Goal: Task Accomplishment & Management: Manage account settings

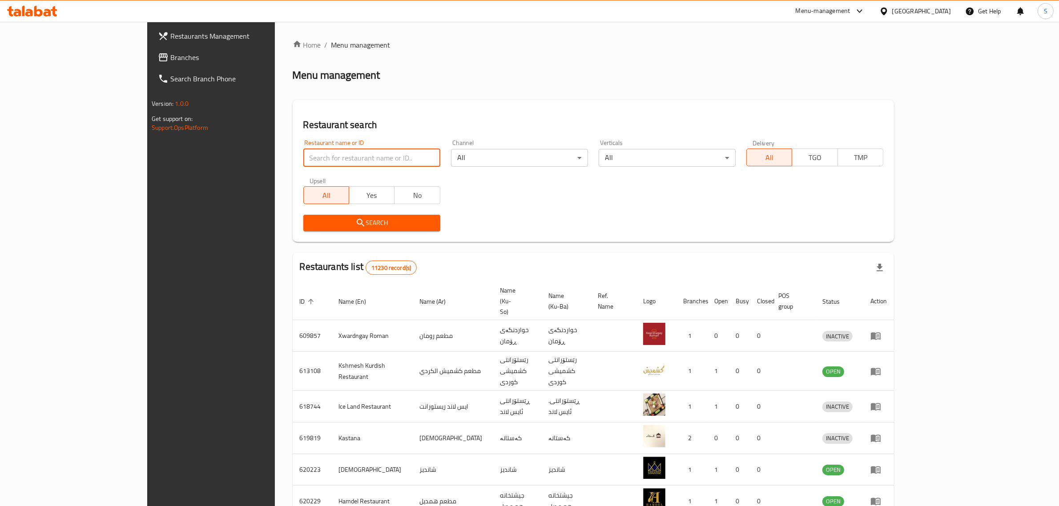
click at [319, 156] on input "search" at bounding box center [371, 158] width 137 height 18
type input "w"
type input "ً"
type input "ا"
type input "صاج البديع"
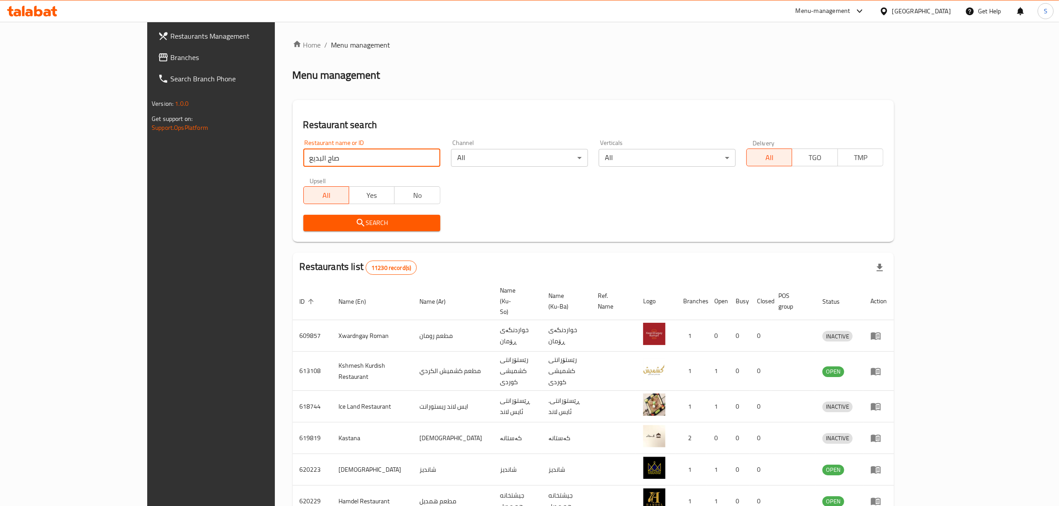
click button "Search" at bounding box center [371, 223] width 137 height 16
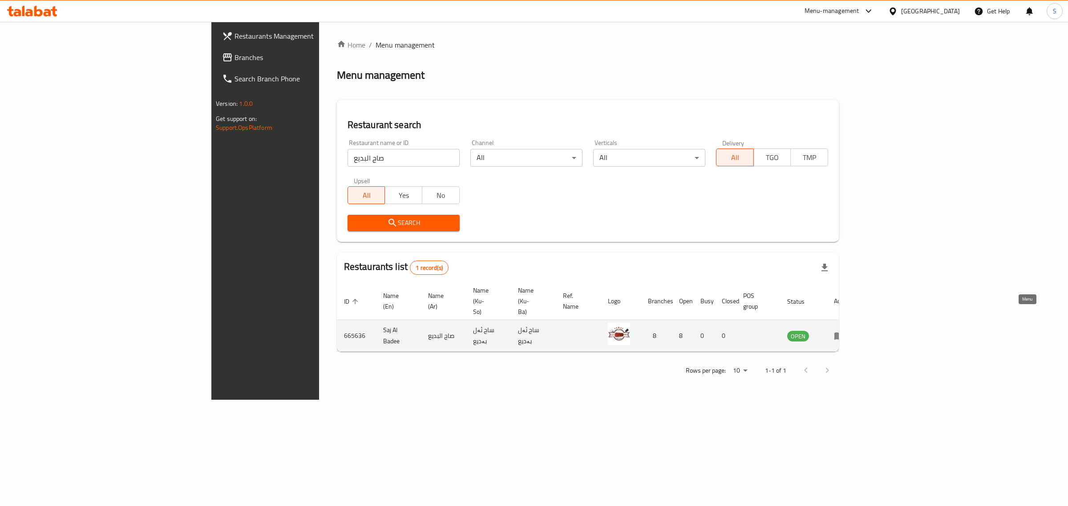
click at [844, 331] on icon "enhanced table" at bounding box center [839, 336] width 11 height 11
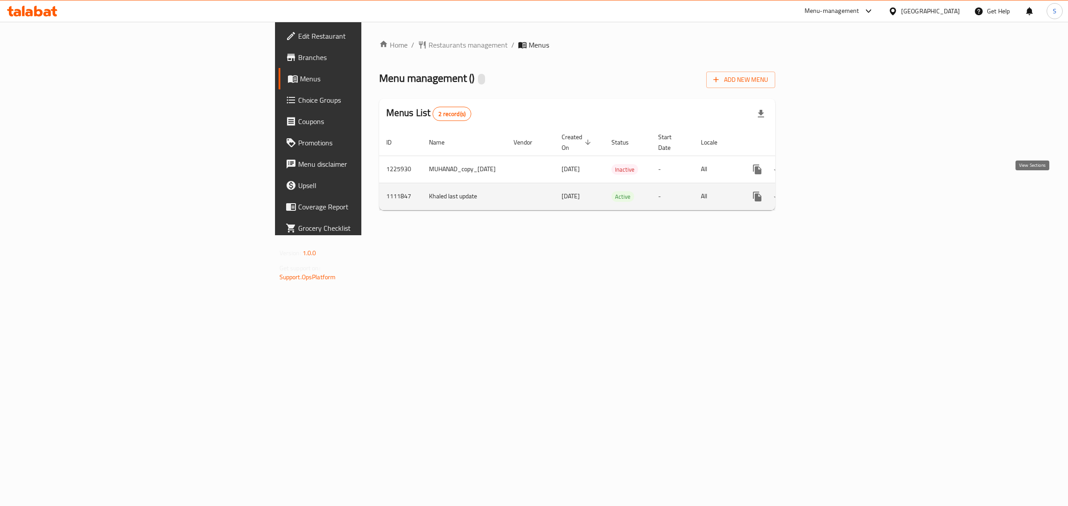
click at [827, 191] on icon "enhanced table" at bounding box center [821, 196] width 11 height 11
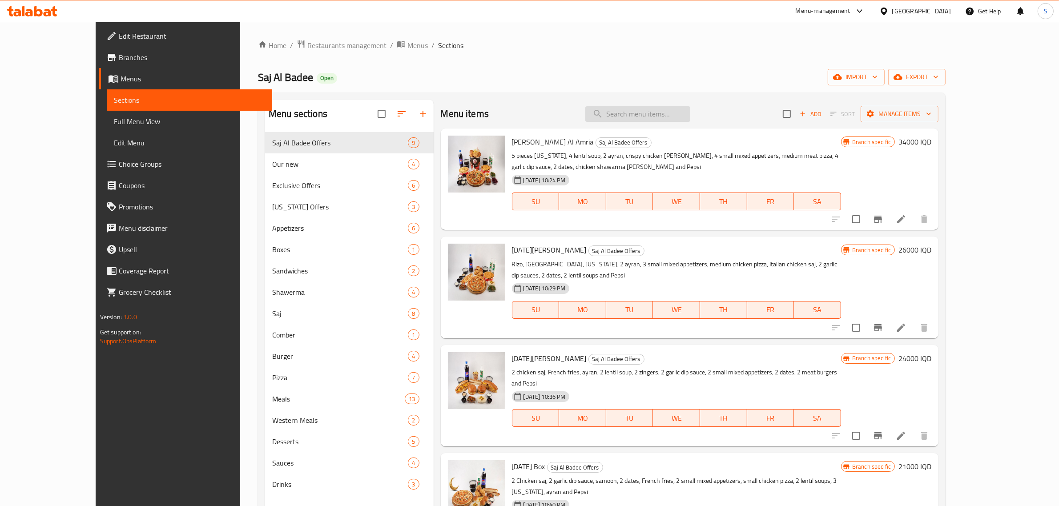
click at [652, 107] on input "search" at bounding box center [638, 114] width 105 height 16
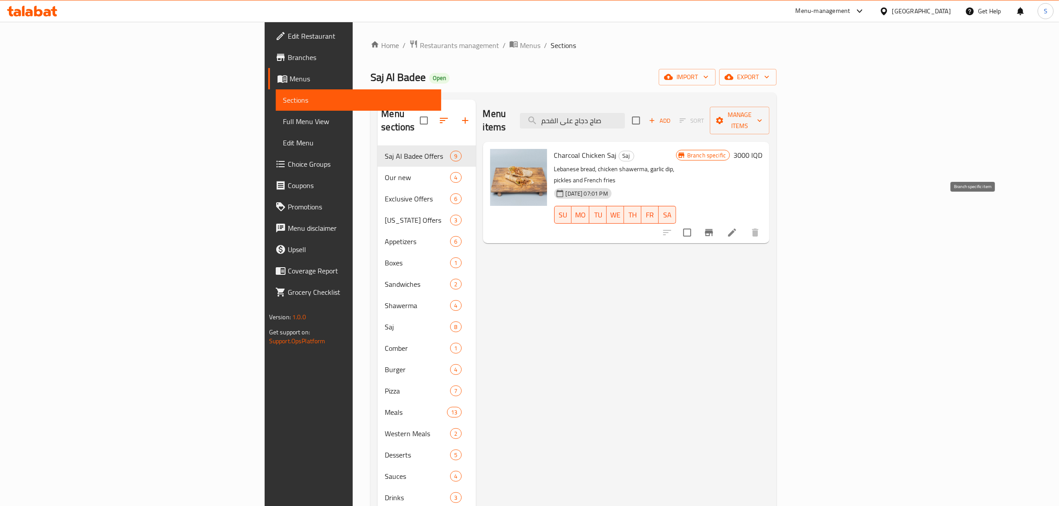
type input "صاج دجاج على الفحم"
click at [713, 229] on icon "Branch-specific-item" at bounding box center [709, 232] width 8 height 7
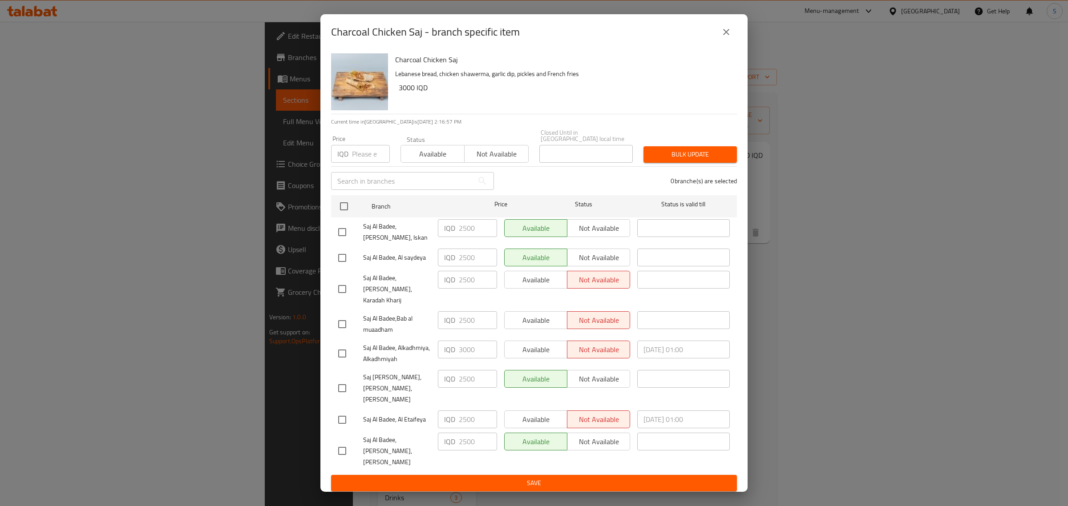
click at [338, 356] on input "checkbox" at bounding box center [342, 353] width 19 height 19
checkbox input "true"
click at [465, 350] on input "3000" at bounding box center [478, 350] width 38 height 18
type input "2500"
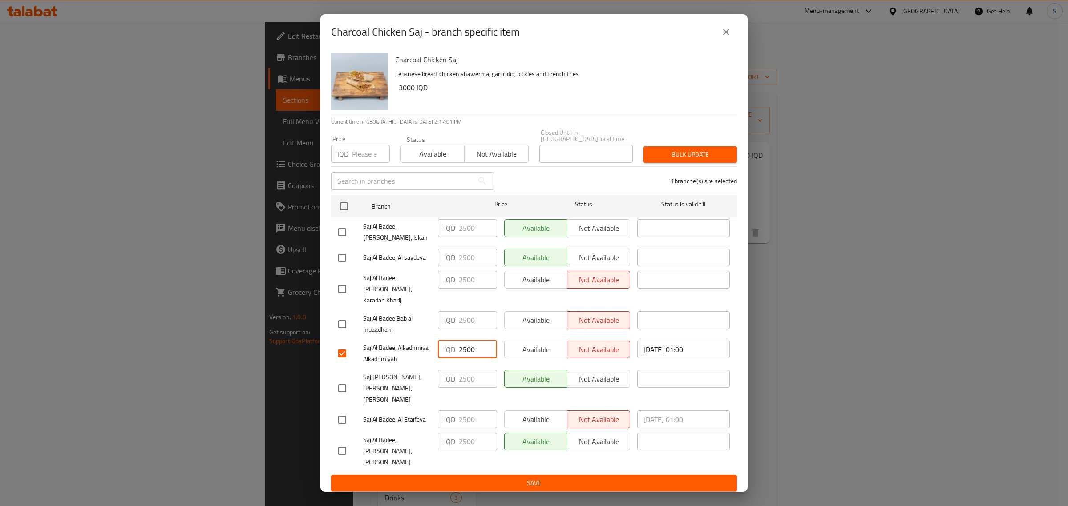
click at [543, 478] on span "Save" at bounding box center [534, 483] width 392 height 11
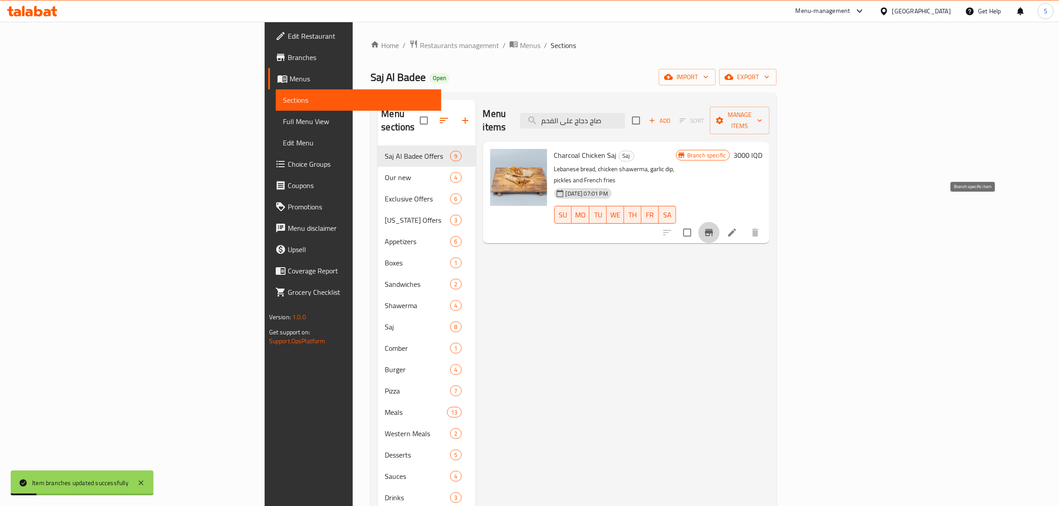
click at [713, 229] on icon "Branch-specific-item" at bounding box center [709, 232] width 8 height 7
click at [763, 149] on h6 "3000 IQD" at bounding box center [748, 155] width 29 height 12
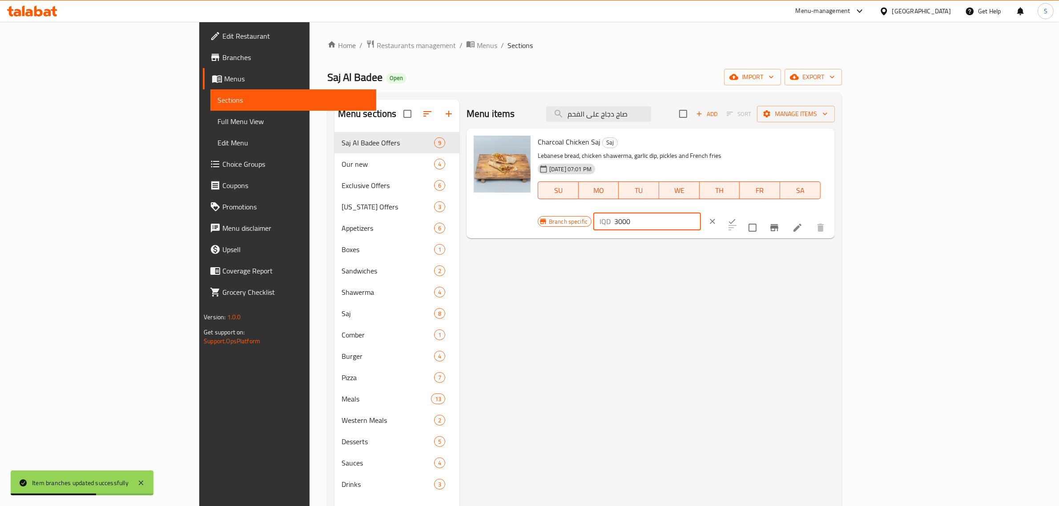
click at [701, 213] on input "3000" at bounding box center [657, 222] width 86 height 18
type input "2500"
click at [737, 217] on icon "ok" at bounding box center [732, 221] width 9 height 9
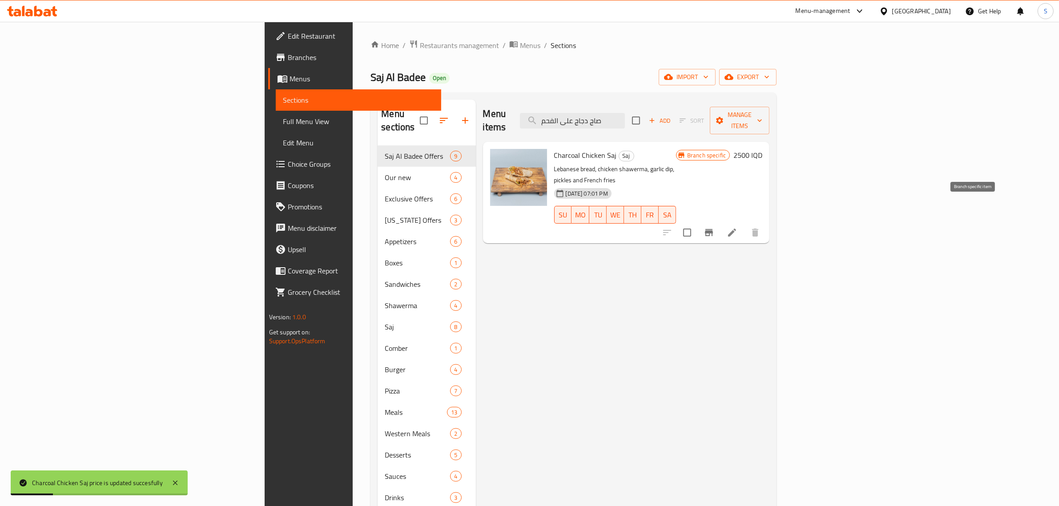
click at [713, 229] on icon "Branch-specific-item" at bounding box center [709, 232] width 8 height 7
click at [625, 113] on input "صاج دجاج على الفحم" at bounding box center [572, 121] width 105 height 16
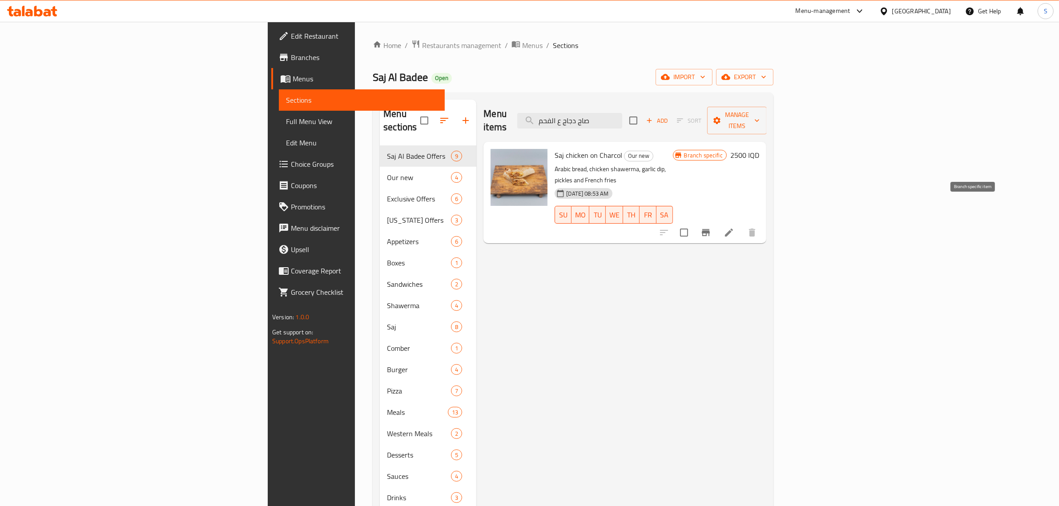
type input "صاج دجاج ع الفحم"
click at [717, 222] on button "Branch-specific-item" at bounding box center [705, 232] width 21 height 21
click at [572, 24] on div "Home / Restaurants management / Menus / Sections Saj Al Badee Open import expor…" at bounding box center [573, 326] width 436 height 609
click at [655, 292] on div "Menu items صاج دجاج ع الفحم Add Sort Manage items Saj chicken on Charcol Our ne…" at bounding box center [622, 353] width 290 height 506
